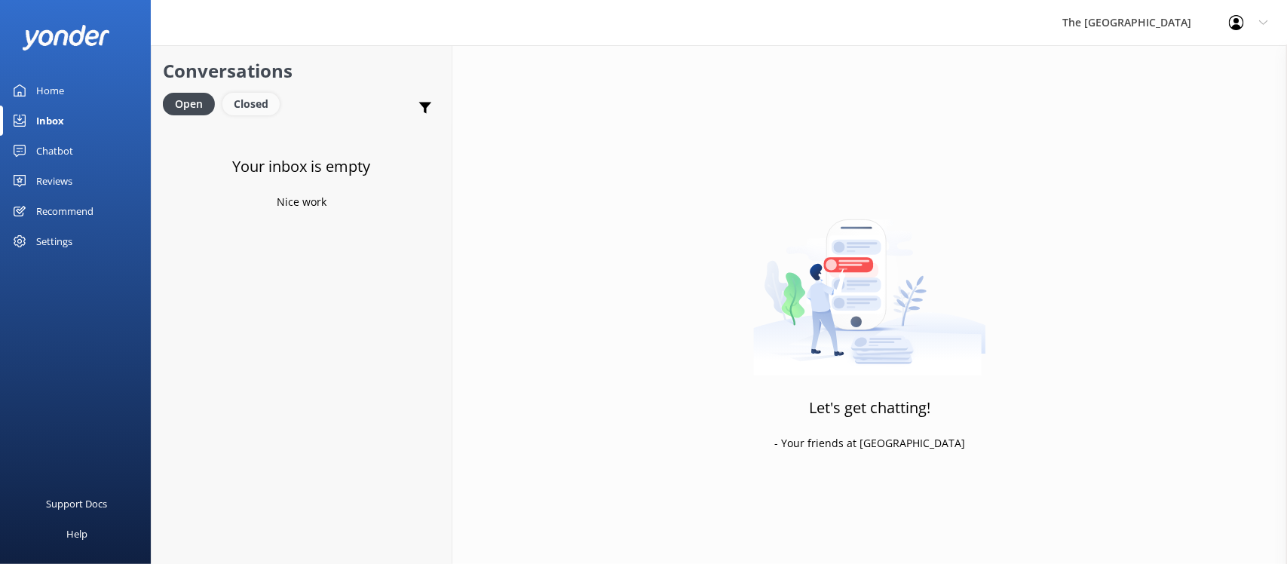
click at [254, 95] on div "Closed" at bounding box center [250, 104] width 57 height 23
drag, startPoint x: 173, startPoint y: 88, endPoint x: 181, endPoint y: 94, distance: 9.7
click at [177, 88] on div "Conversations Open Closed Important Assigned to me Unassigned" at bounding box center [301, 84] width 300 height 79
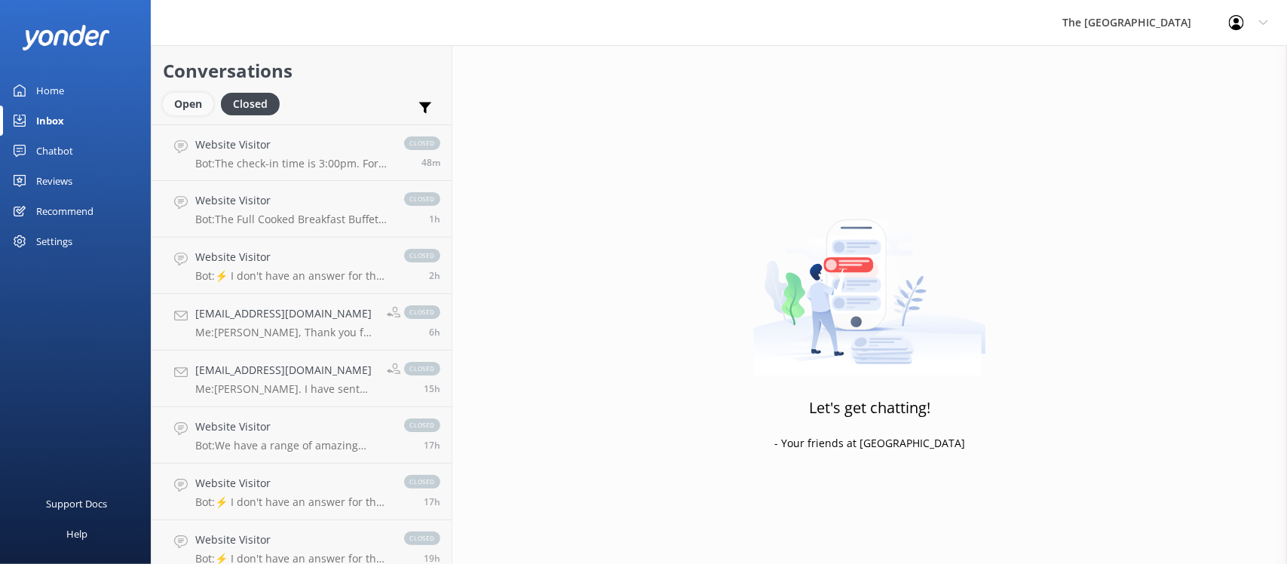
click at [191, 107] on div "Open" at bounding box center [188, 104] width 50 height 23
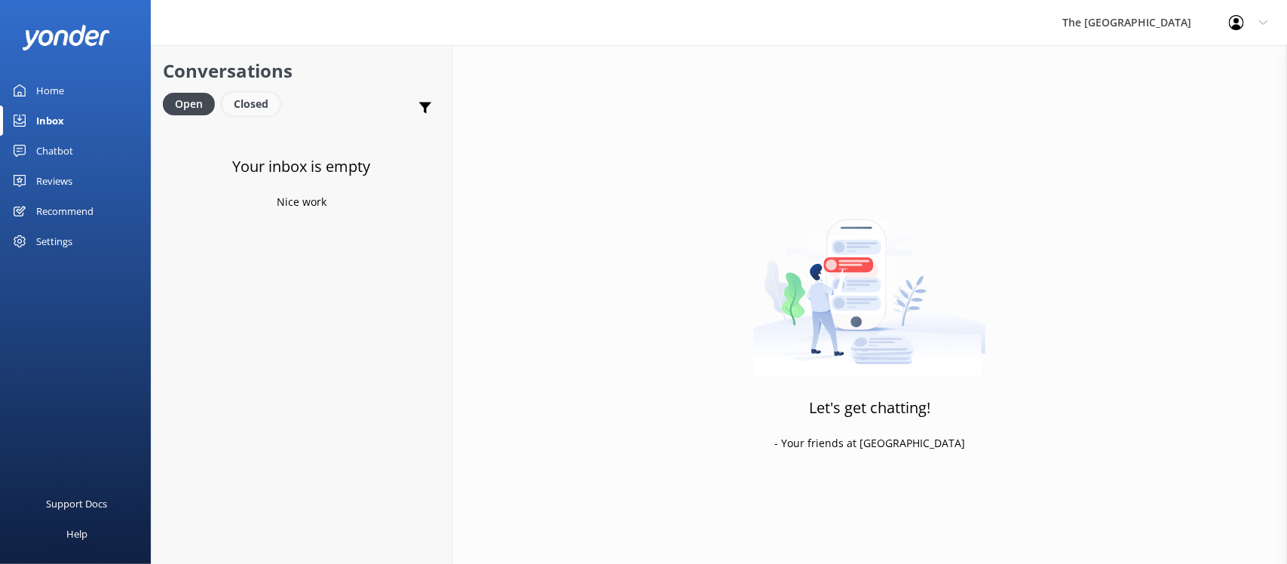
click at [264, 114] on div "Open Closed" at bounding box center [225, 111] width 124 height 36
click at [256, 106] on div "Closed" at bounding box center [250, 104] width 57 height 23
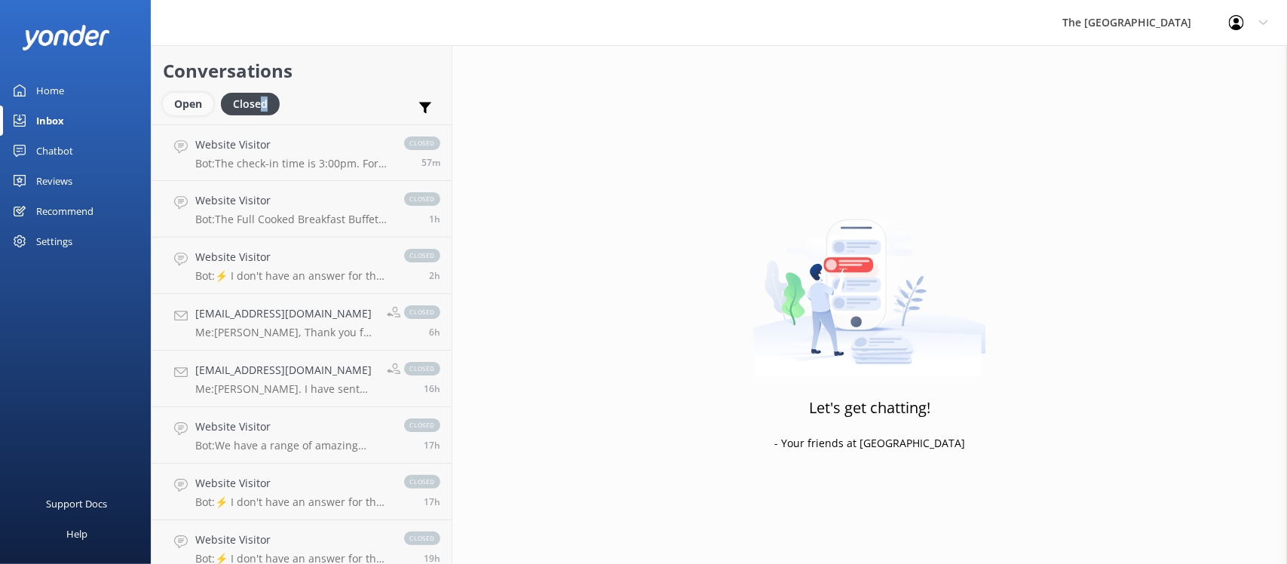
click at [193, 104] on div "Open" at bounding box center [188, 104] width 50 height 23
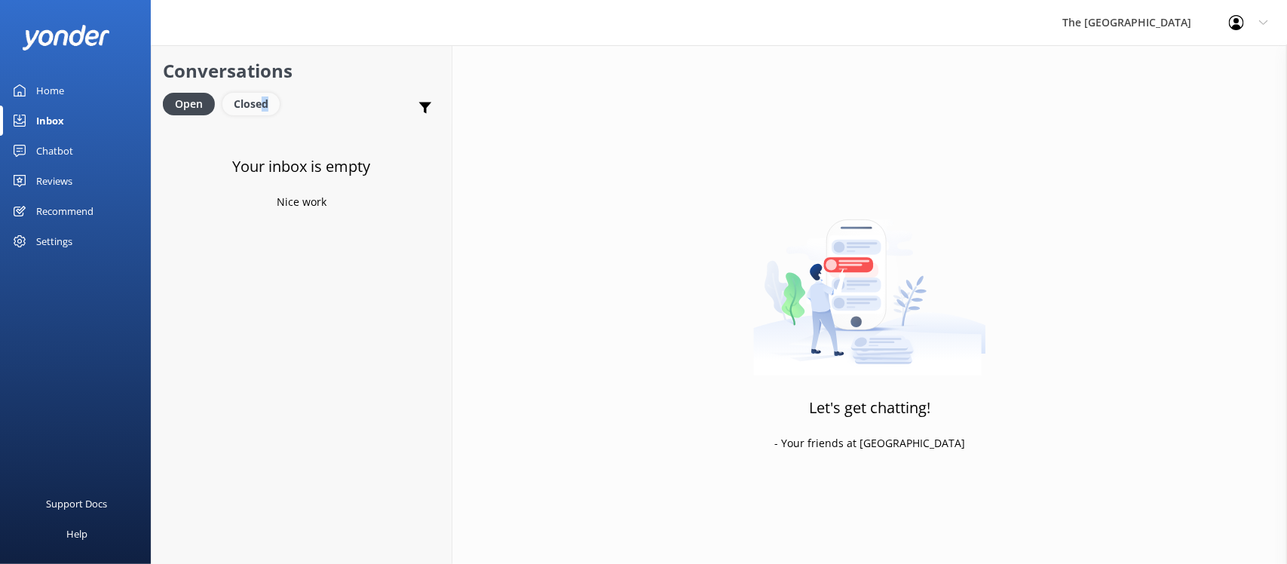
click at [264, 102] on div "Closed" at bounding box center [250, 104] width 57 height 23
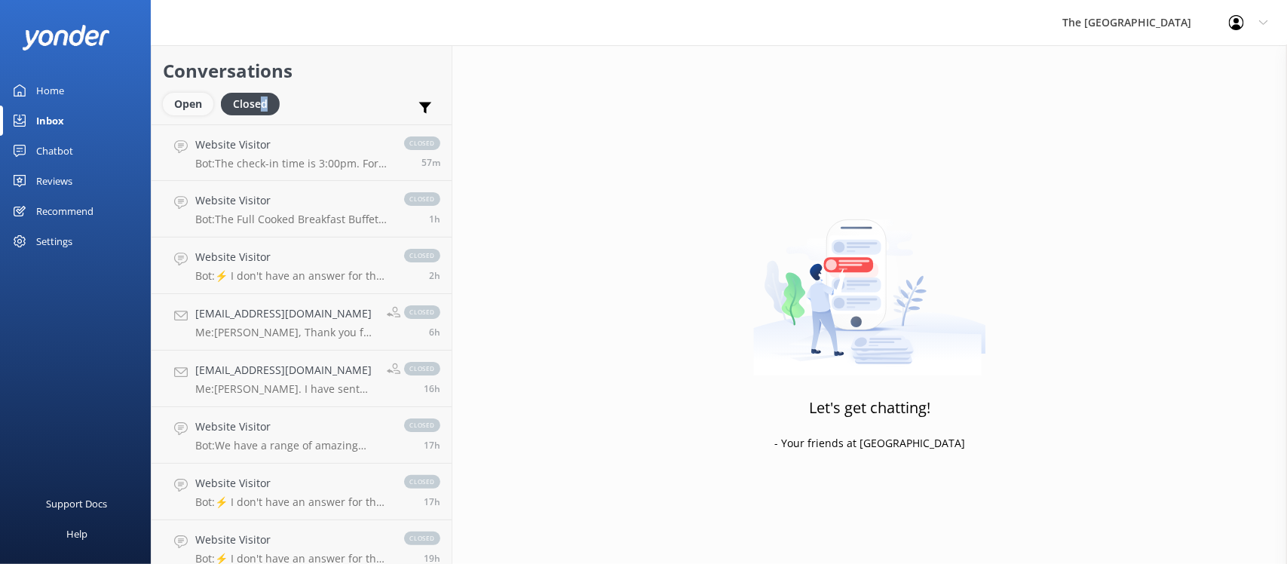
click at [196, 98] on div "Open" at bounding box center [188, 104] width 50 height 23
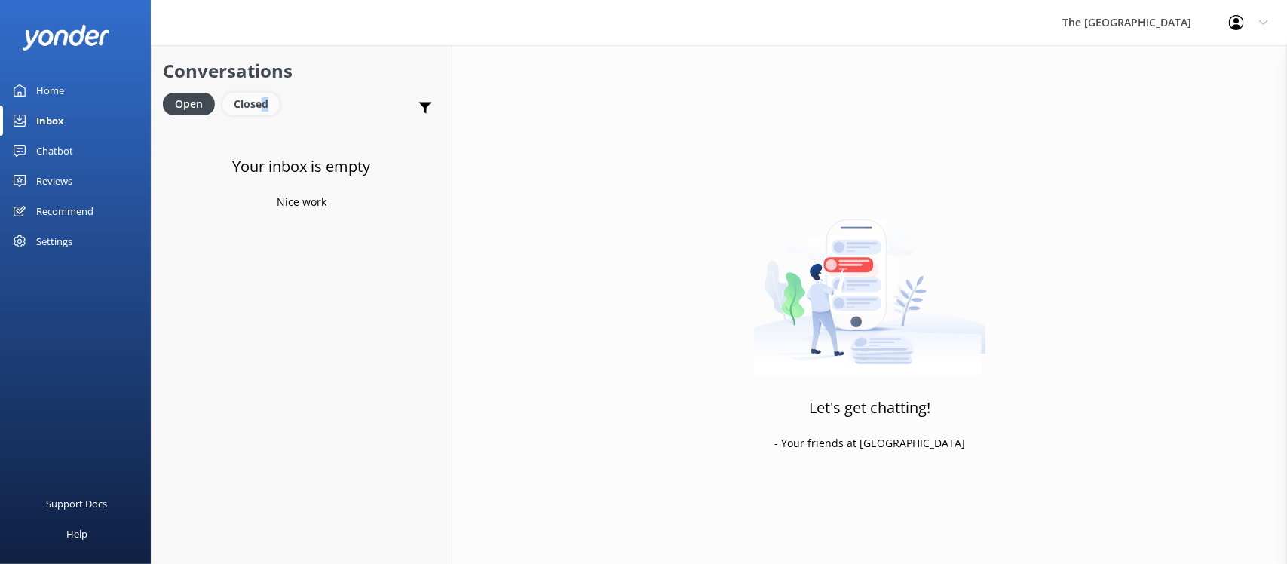
click at [246, 100] on div "Closed" at bounding box center [250, 104] width 57 height 23
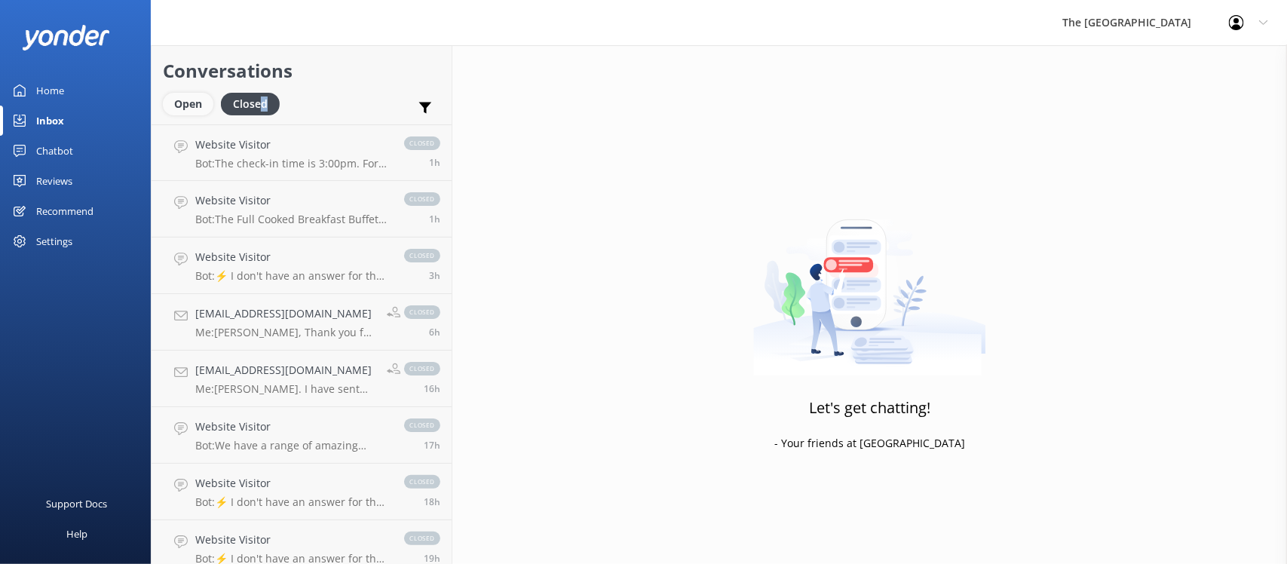
click at [191, 104] on div "Open" at bounding box center [188, 104] width 50 height 23
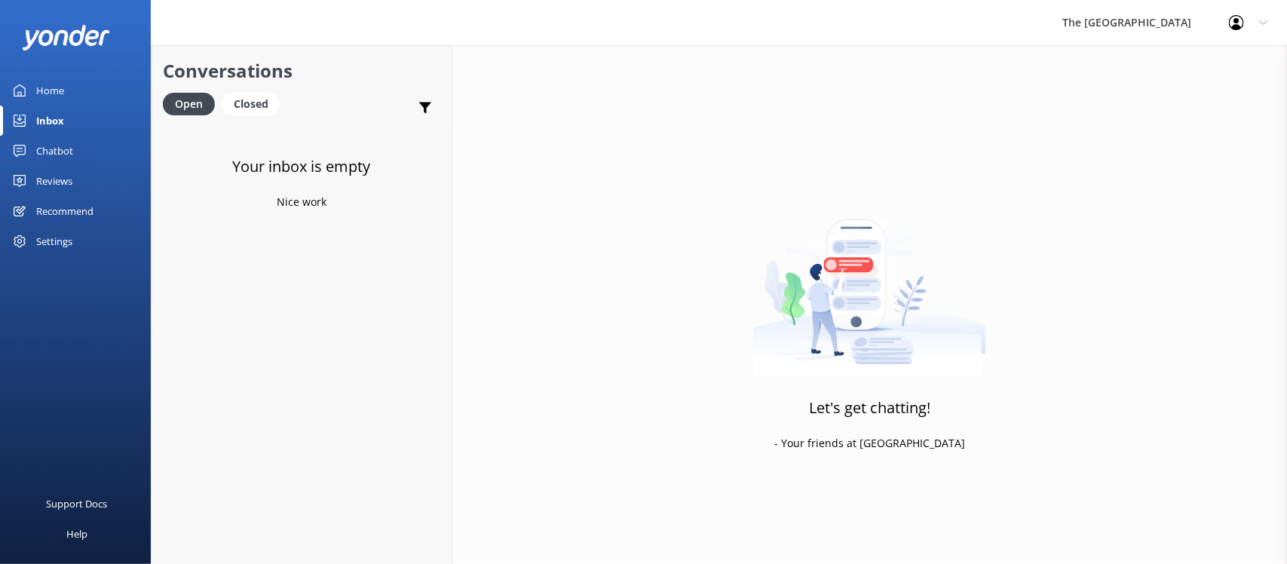
click at [277, 270] on div "Your inbox is empty Nice work" at bounding box center [301, 406] width 300 height 564
click at [243, 153] on div "Website Visitor Bot: To help you plan the perfect beach wedding, please visit t…" at bounding box center [305, 152] width 220 height 32
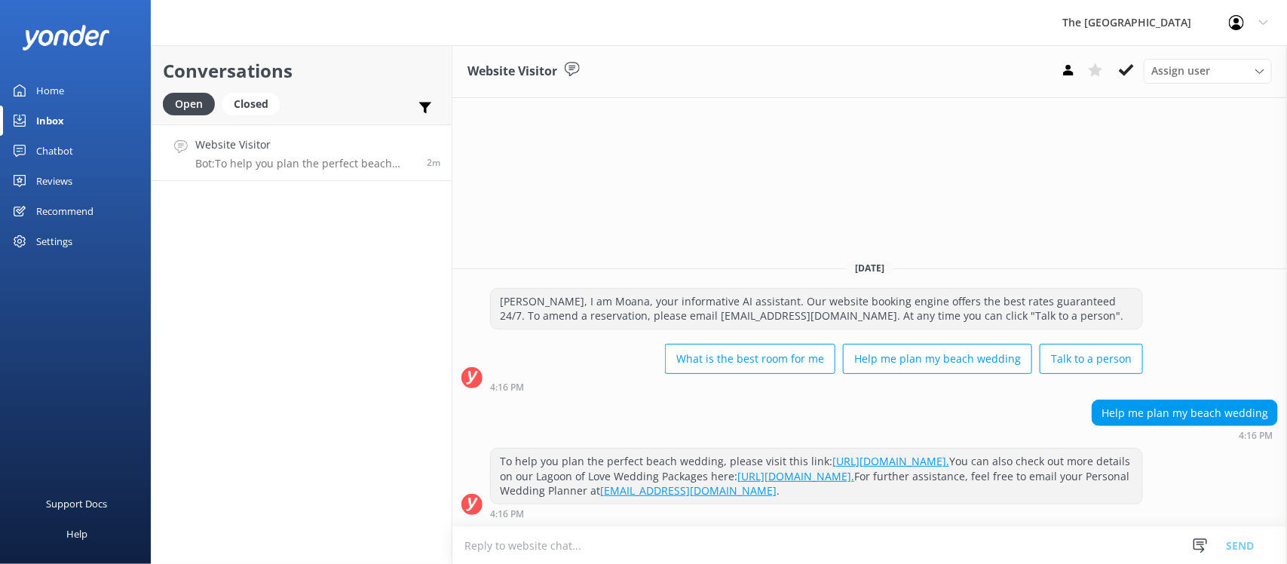
drag, startPoint x: 871, startPoint y: 428, endPoint x: 1140, endPoint y: 422, distance: 268.4
click at [1146, 422] on div "Help me plan my beach wedding 4:16 PM" at bounding box center [869, 423] width 834 height 49
click at [795, 399] on div "Help me plan my beach wedding 4:16 PM" at bounding box center [869, 419] width 834 height 41
drag, startPoint x: 857, startPoint y: 516, endPoint x: 641, endPoint y: 453, distance: 224.7
click at [641, 453] on div "To help you plan the perfect beach wedding, please visit this link: [URL][DOMAI…" at bounding box center [816, 483] width 653 height 71
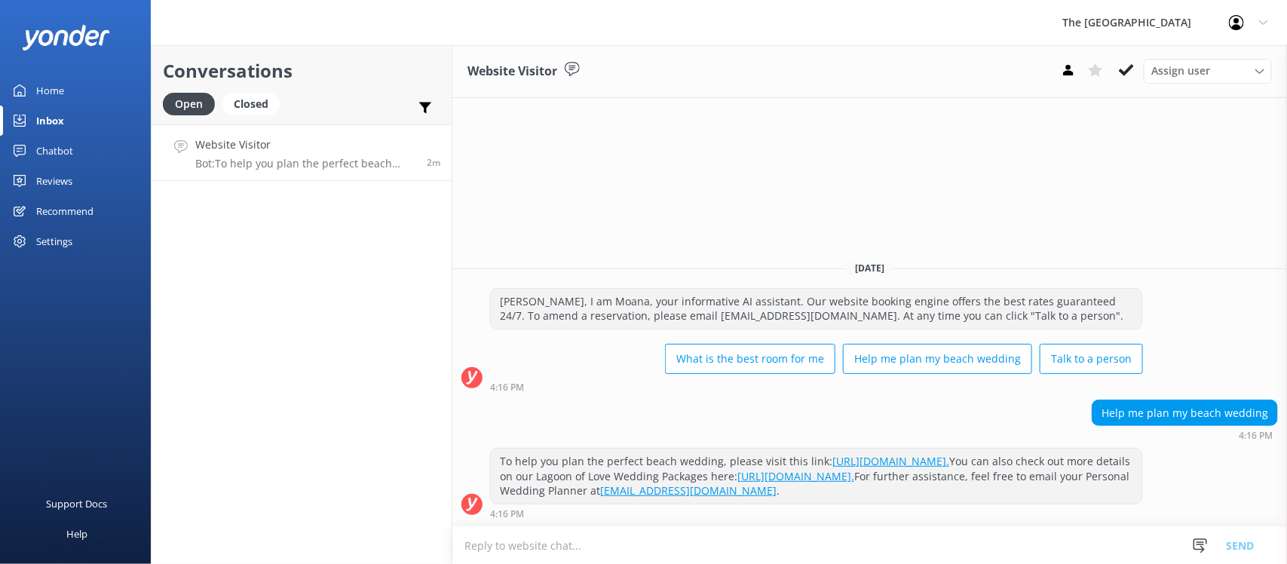
click at [595, 399] on div "Help me plan my beach wedding 4:16 PM" at bounding box center [869, 419] width 834 height 41
click at [681, 155] on div "Website Visitor Assign user Rarotongan Tata [PERSON_NAME] Laisa [PERSON_NAME] […" at bounding box center [869, 304] width 834 height 519
